Goal: Find specific page/section

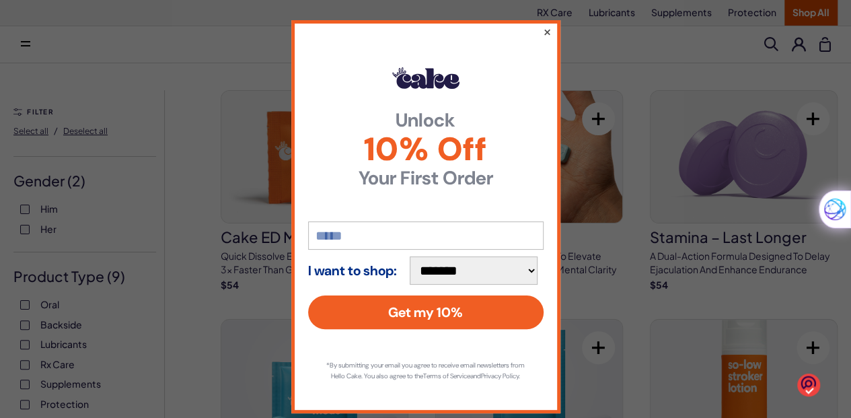
click at [543, 32] on button "×" at bounding box center [546, 32] width 9 height 16
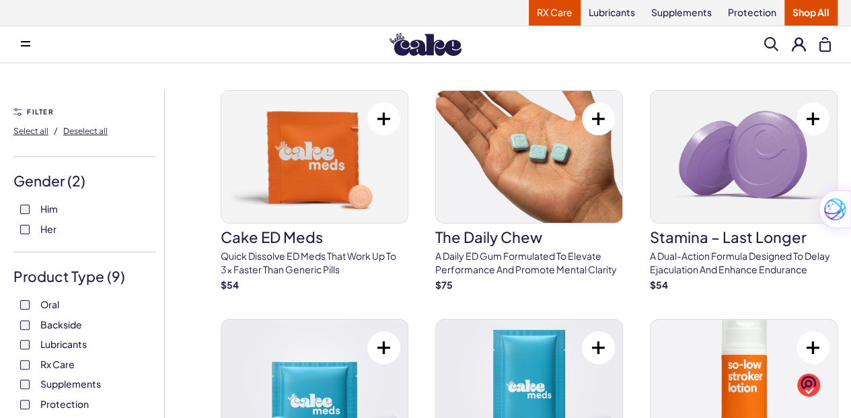
click at [565, 13] on link "RX Care" at bounding box center [555, 13] width 52 height 26
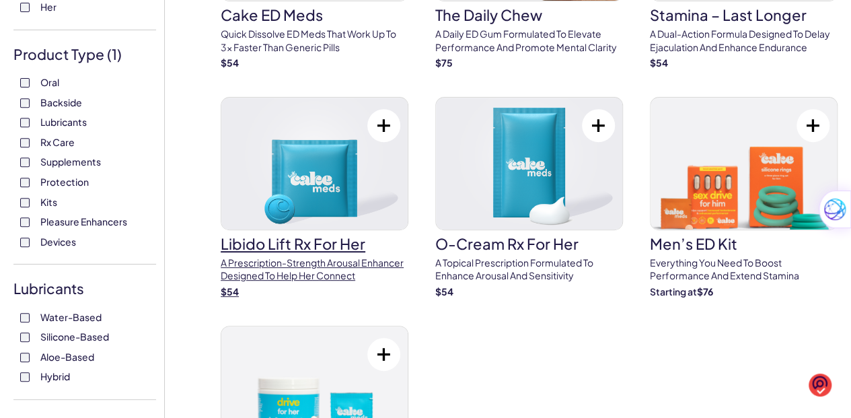
scroll to position [224, 0]
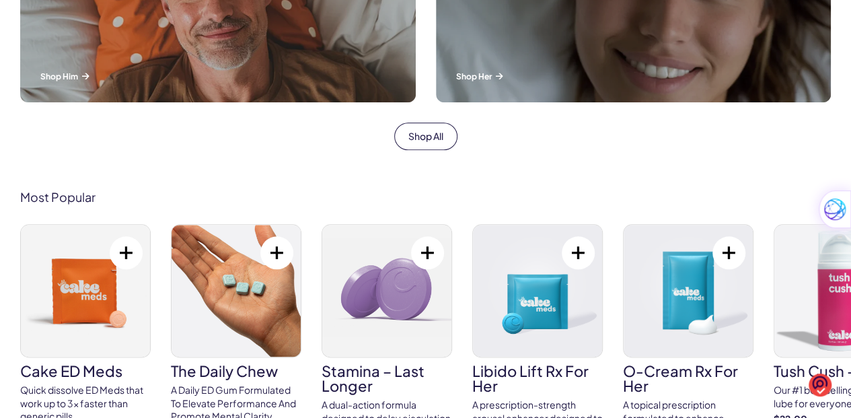
scroll to position [628, 0]
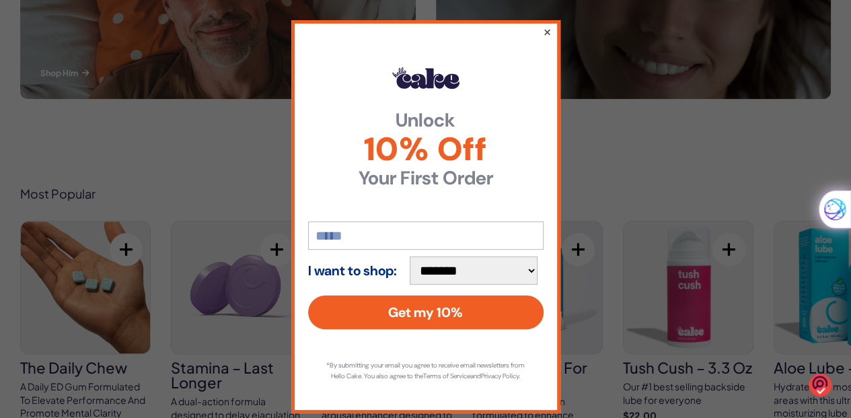
click at [544, 32] on button "×" at bounding box center [546, 32] width 9 height 16
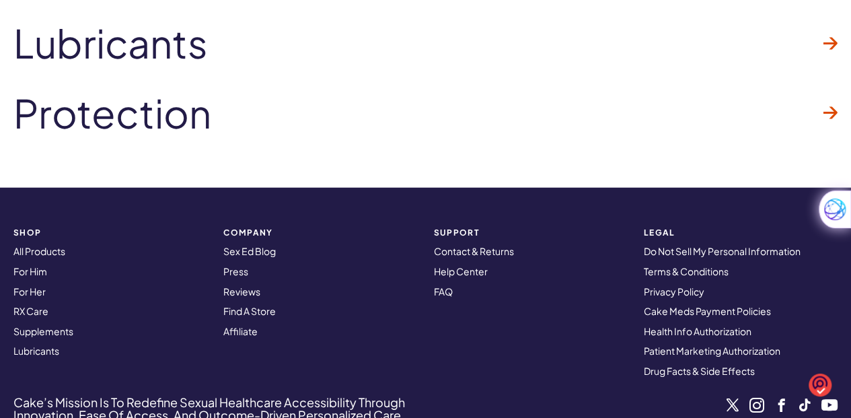
scroll to position [4281, 0]
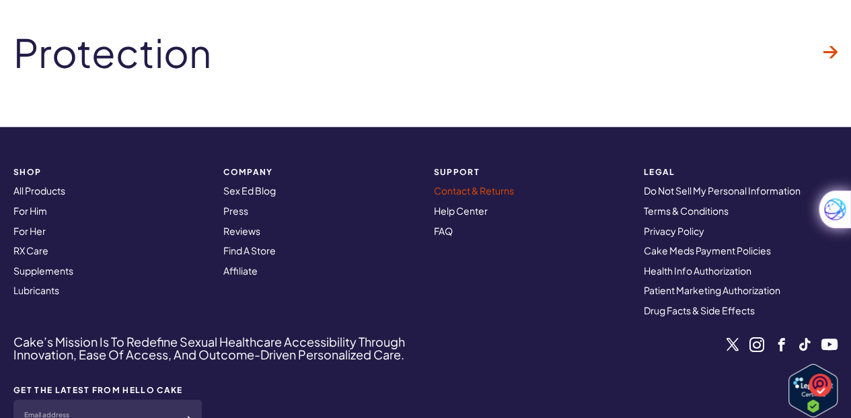
click at [459, 193] on link "Contact & Returns" at bounding box center [474, 190] width 80 height 12
